Goal: Task Accomplishment & Management: Manage account settings

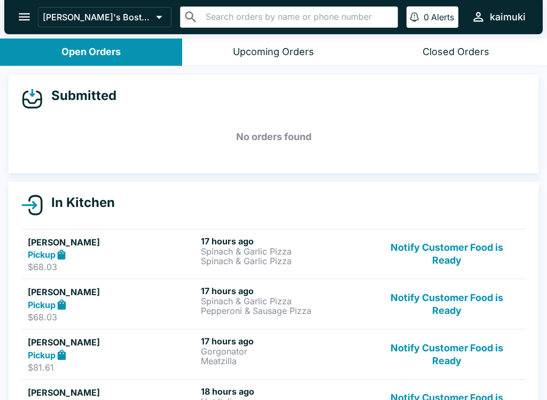
click at [470, 255] on button "Notify Customer Food is Ready" at bounding box center [447, 254] width 145 height 37
click at [477, 255] on button "Notify Customer Food is Ready" at bounding box center [447, 254] width 145 height 37
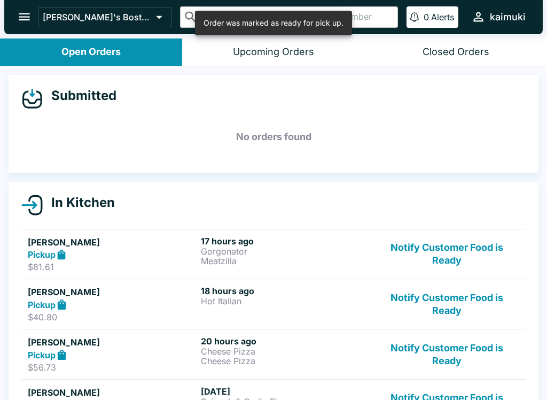
click at [475, 260] on button "Notify Customer Food is Ready" at bounding box center [447, 254] width 145 height 37
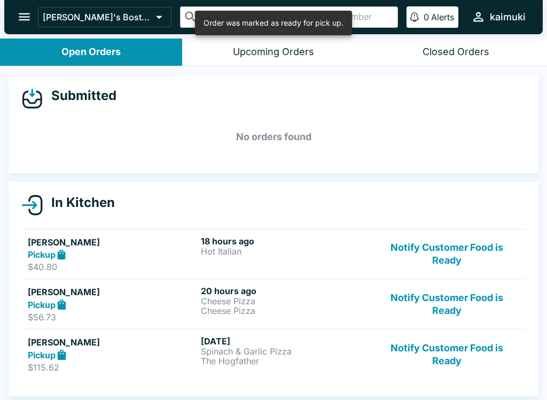
click at [474, 266] on button "Notify Customer Food is Ready" at bounding box center [447, 254] width 145 height 37
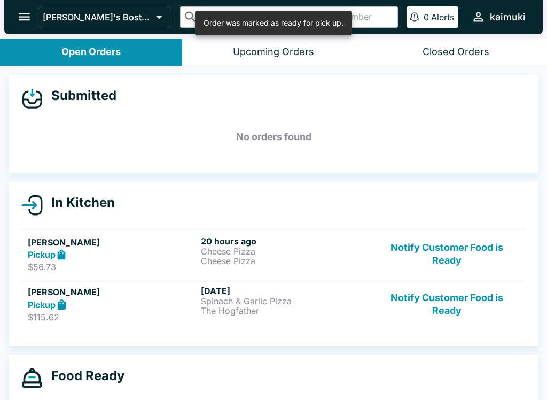
click at [474, 272] on button "Notify Customer Food is Ready" at bounding box center [447, 254] width 145 height 37
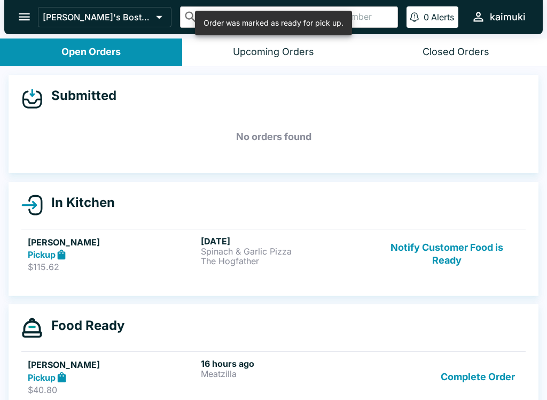
click at [466, 257] on button "Notify Customer Food is Ready" at bounding box center [447, 254] width 145 height 37
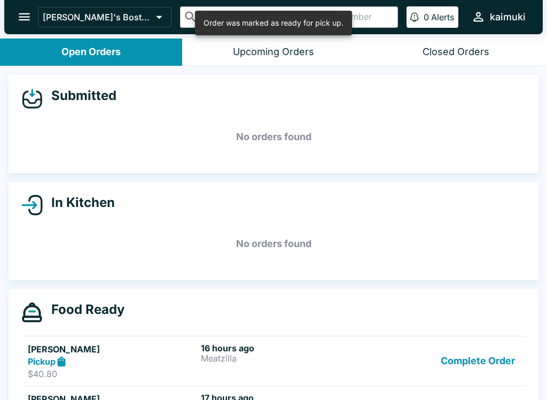
click at [485, 360] on button "Complete Order" at bounding box center [478, 361] width 83 height 37
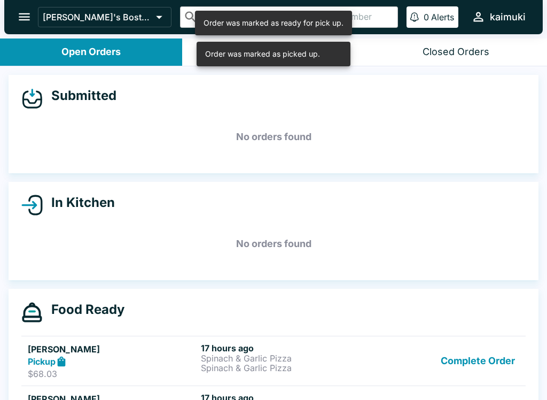
click at [489, 360] on button "Complete Order" at bounding box center [478, 361] width 83 height 37
click at [494, 361] on button "Complete Order" at bounding box center [478, 361] width 83 height 37
click at [491, 367] on button "Complete Order" at bounding box center [478, 361] width 83 height 37
click at [492, 357] on button "Complete Order" at bounding box center [478, 361] width 83 height 37
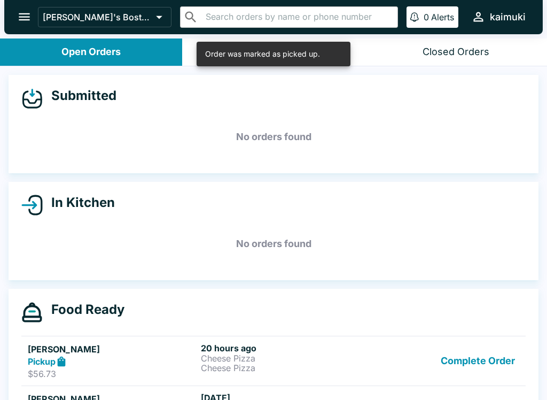
click at [498, 360] on button "Complete Order" at bounding box center [478, 361] width 83 height 37
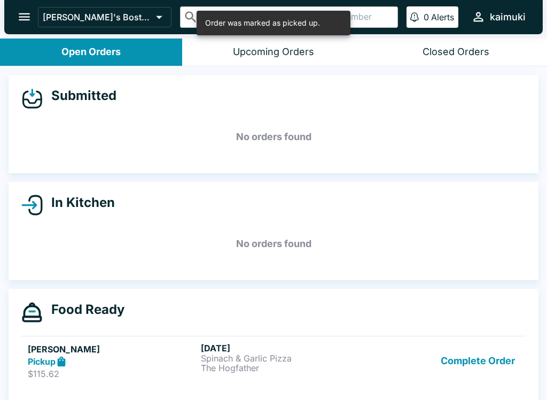
click at [488, 364] on button "Complete Order" at bounding box center [478, 361] width 83 height 37
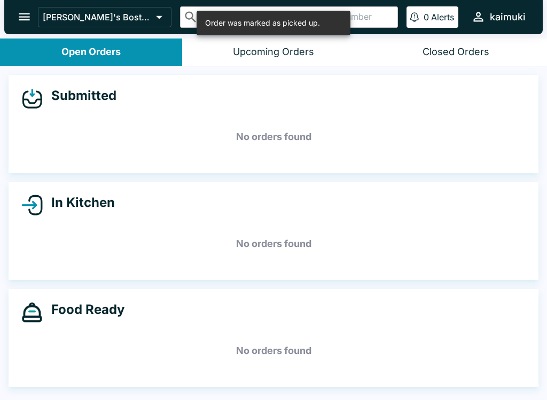
click at [456, 60] on button "Closed Orders" at bounding box center [456, 51] width 182 height 27
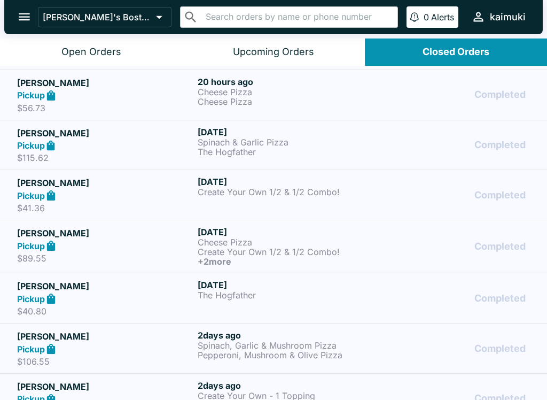
scroll to position [248, 0]
click at [323, 306] on div "[DATE] The Hogfather" at bounding box center [286, 297] width 176 height 37
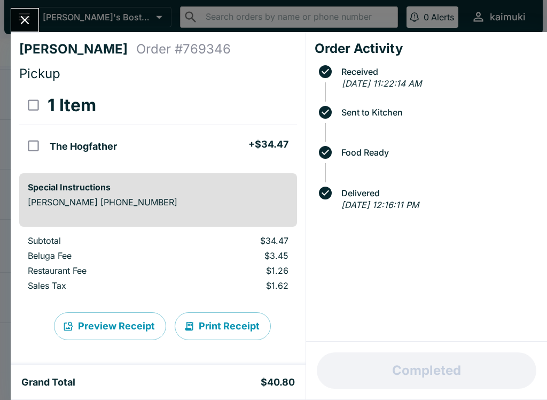
click at [32, 7] on div "[PERSON_NAME] Order # 769346 Pickup 1 Item The Hogfather + $34.47 Special Instr…" at bounding box center [273, 200] width 547 height 400
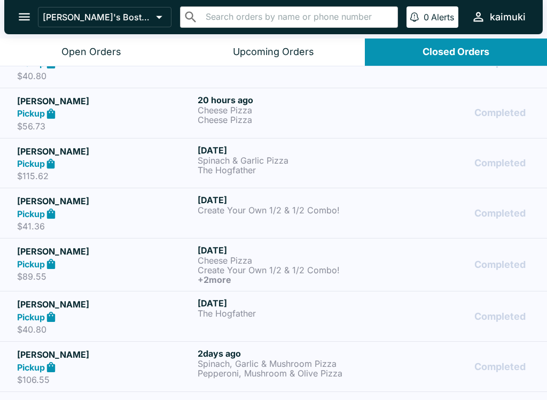
scroll to position [222, 0]
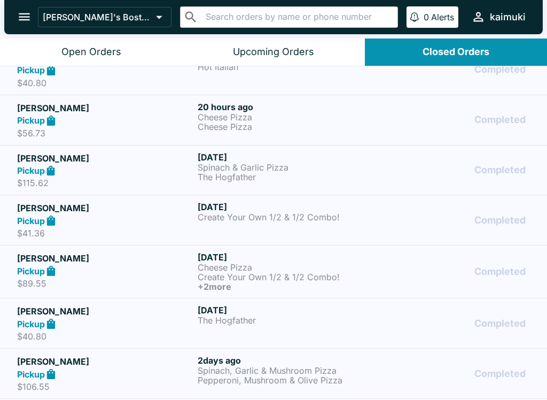
click at [338, 266] on p "Cheese Pizza" at bounding box center [286, 267] width 176 height 10
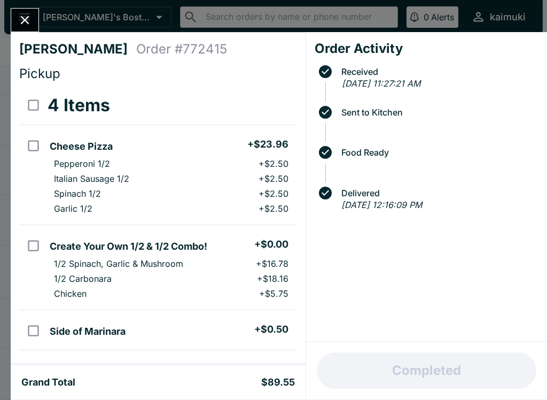
click at [29, 19] on icon "Close" at bounding box center [25, 20] width 14 height 14
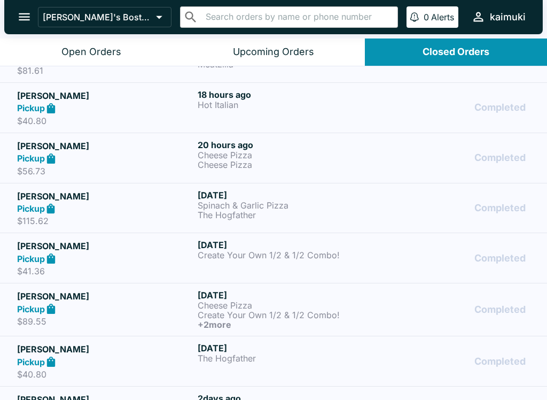
scroll to position [173, 0]
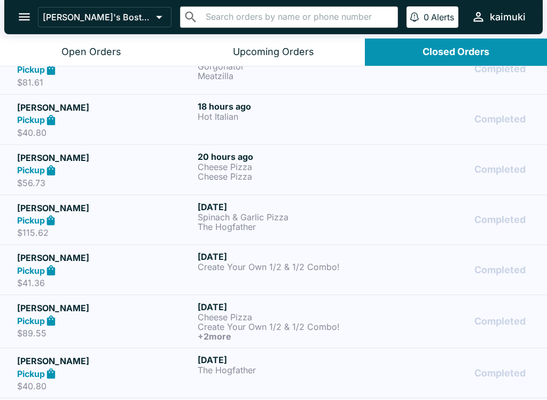
click at [213, 223] on p "The Hogfather" at bounding box center [286, 227] width 176 height 10
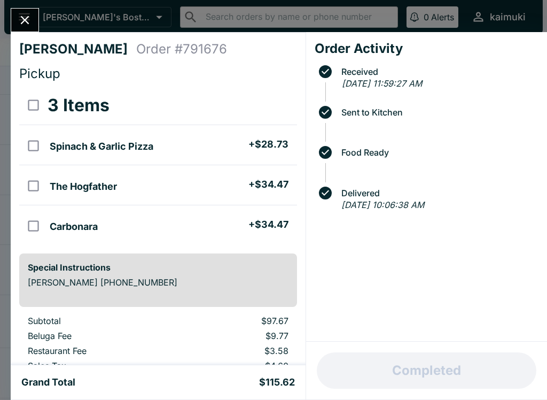
click at [31, 23] on icon "Close" at bounding box center [25, 20] width 14 height 14
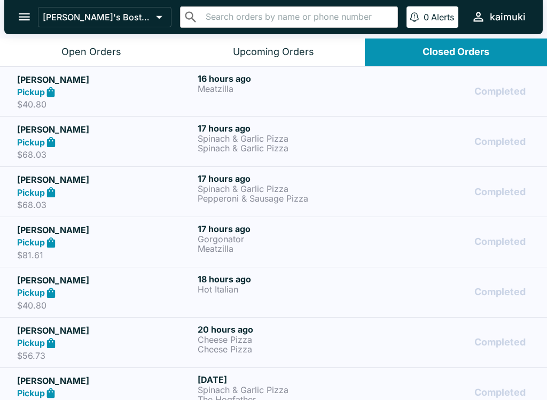
click at [44, 63] on button "Open Orders" at bounding box center [91, 51] width 182 height 27
